Goal: Find specific page/section: Find specific page/section

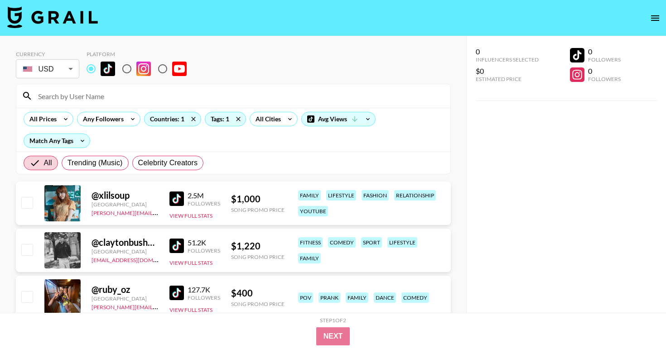
scroll to position [36, 0]
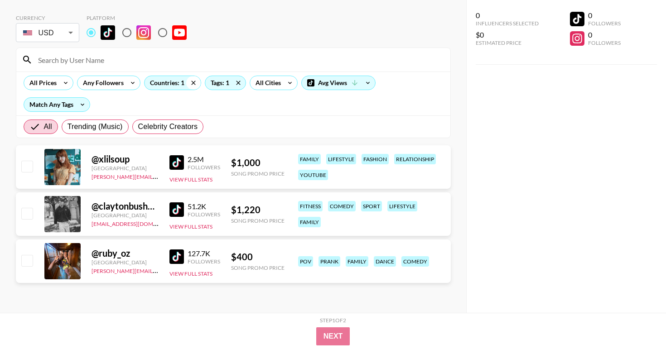
click at [196, 86] on icon at bounding box center [193, 83] width 15 height 14
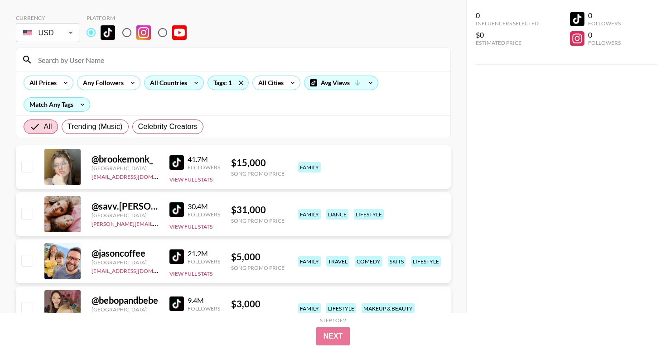
click at [183, 83] on div "All Countries" at bounding box center [167, 83] width 44 height 14
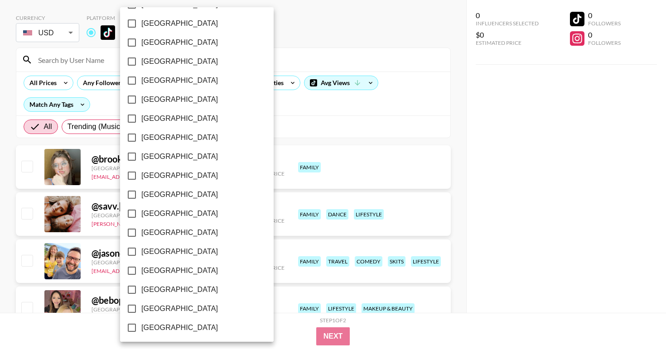
scroll to position [708, 0]
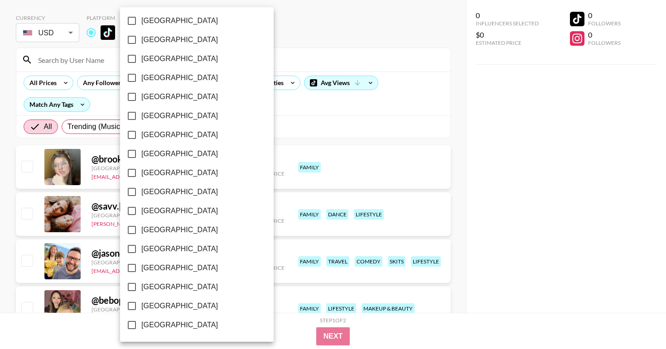
click at [163, 134] on span "[GEOGRAPHIC_DATA]" at bounding box center [179, 135] width 77 height 11
click at [141, 134] on input "[GEOGRAPHIC_DATA]" at bounding box center [131, 135] width 19 height 19
checkbox input "true"
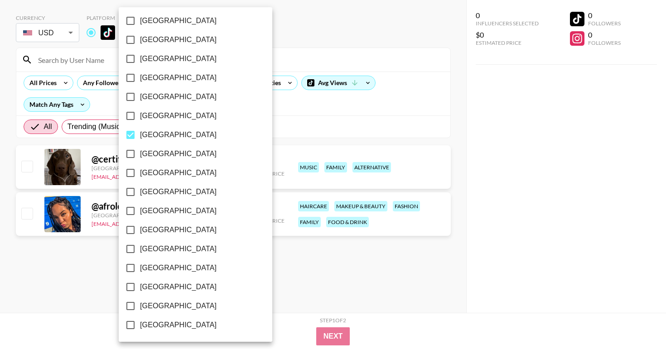
click at [85, 288] on div at bounding box center [333, 174] width 666 height 349
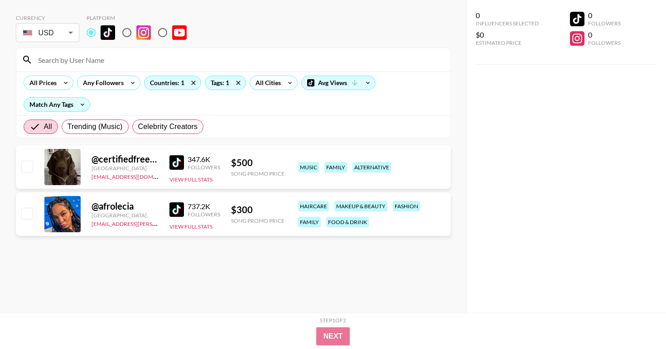
click at [173, 164] on img at bounding box center [177, 162] width 15 height 15
click at [175, 211] on img at bounding box center [177, 210] width 15 height 15
click at [223, 87] on div "Tags: 1" at bounding box center [225, 83] width 40 height 14
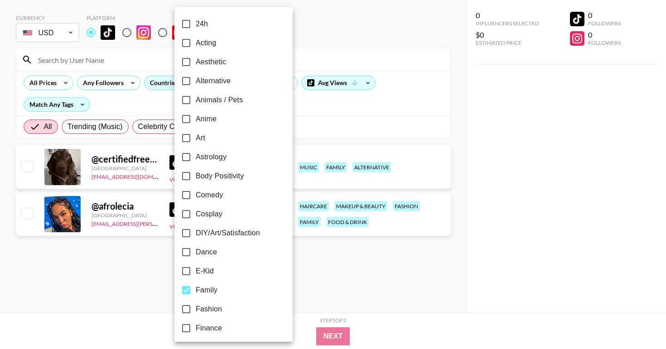
click at [576, 145] on div at bounding box center [333, 174] width 666 height 349
